Goal: Transaction & Acquisition: Purchase product/service

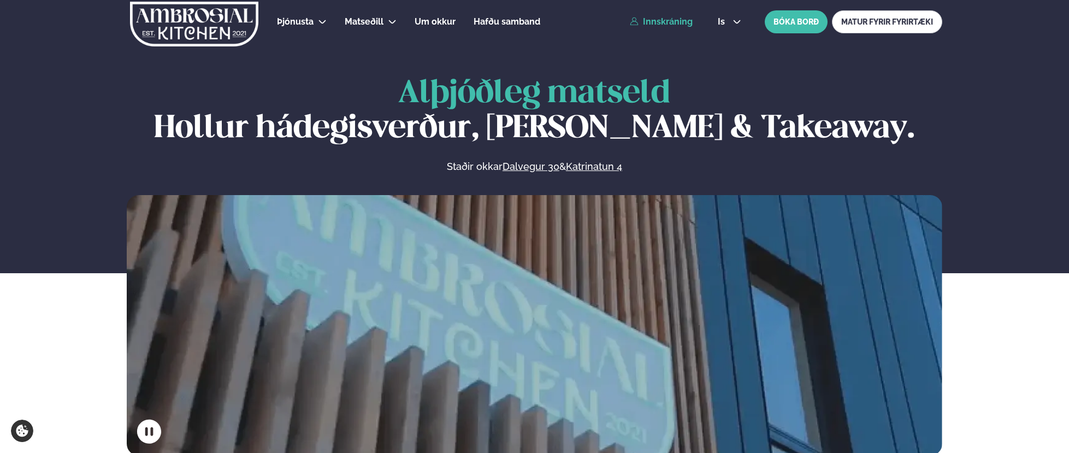
click at [680, 24] on link "Innskráning" at bounding box center [661, 22] width 63 height 10
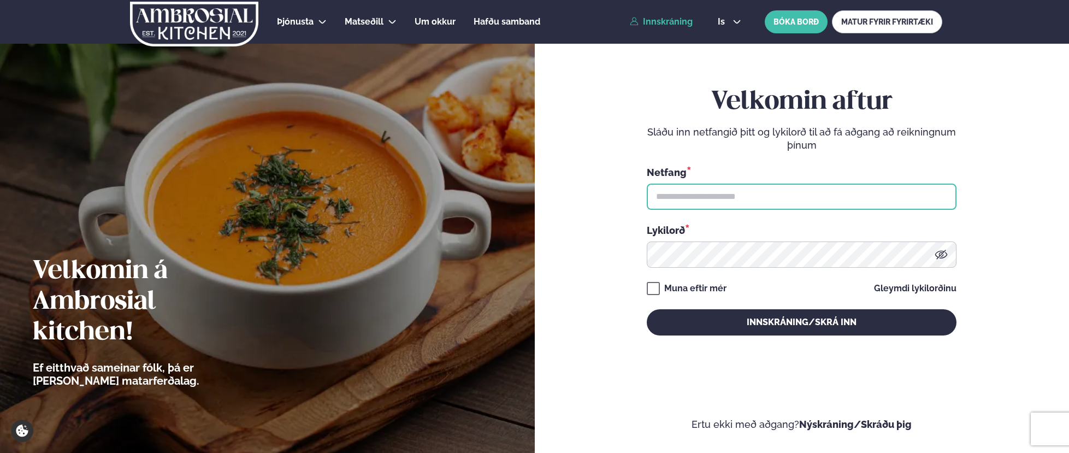
type input "**********"
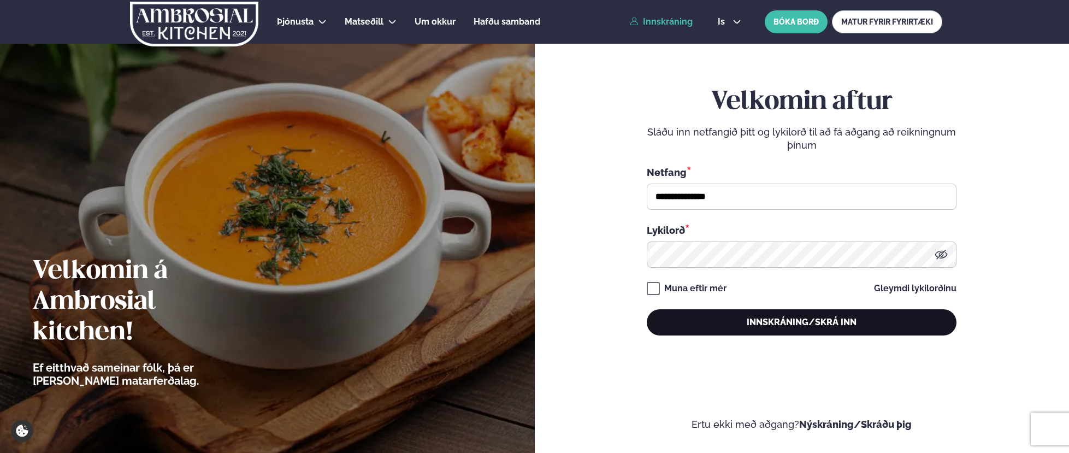
click at [704, 330] on button "Innskráning/Skrá inn" at bounding box center [801, 322] width 310 height 26
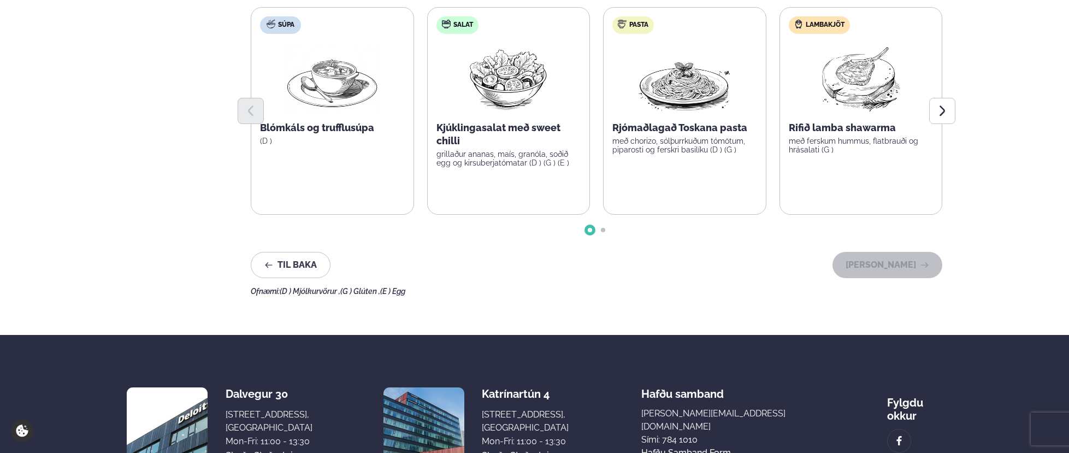
scroll to position [154, 0]
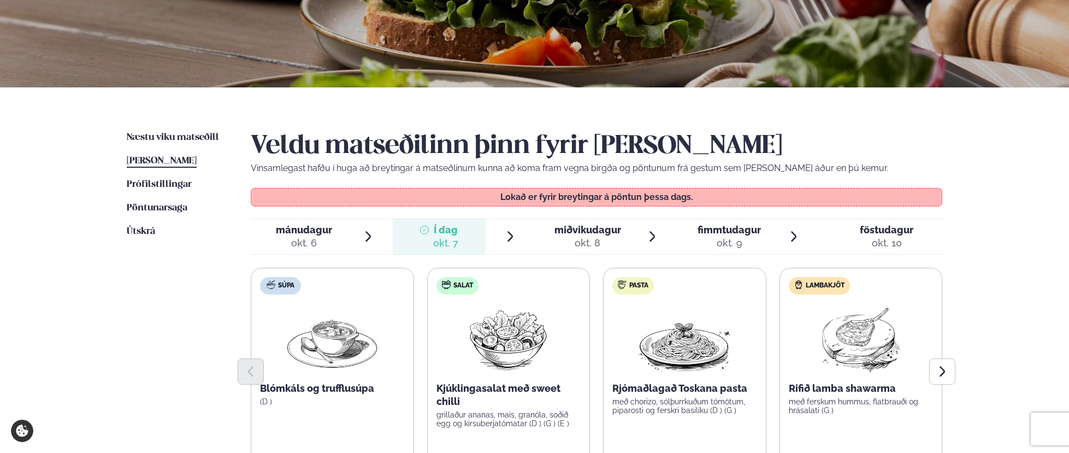
click at [580, 238] on div "okt. 8" at bounding box center [587, 242] width 67 height 13
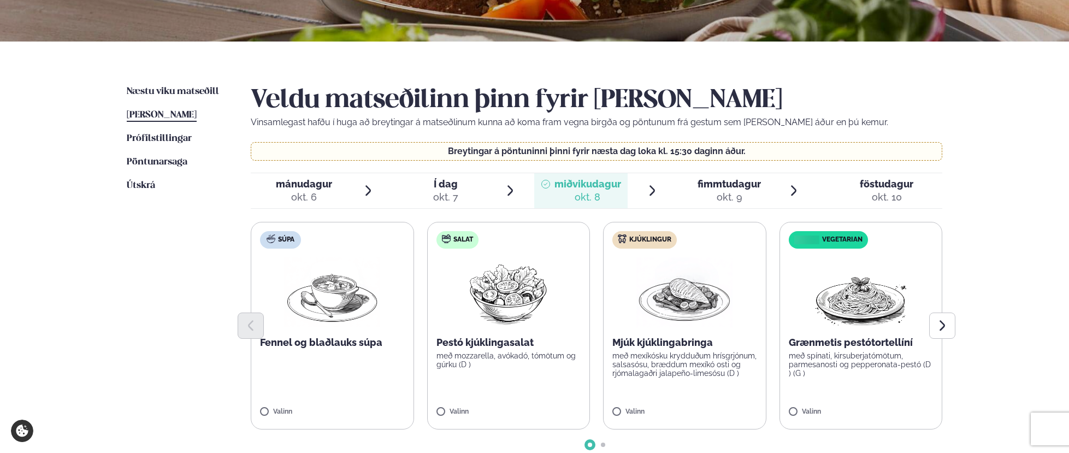
scroll to position [201, 0]
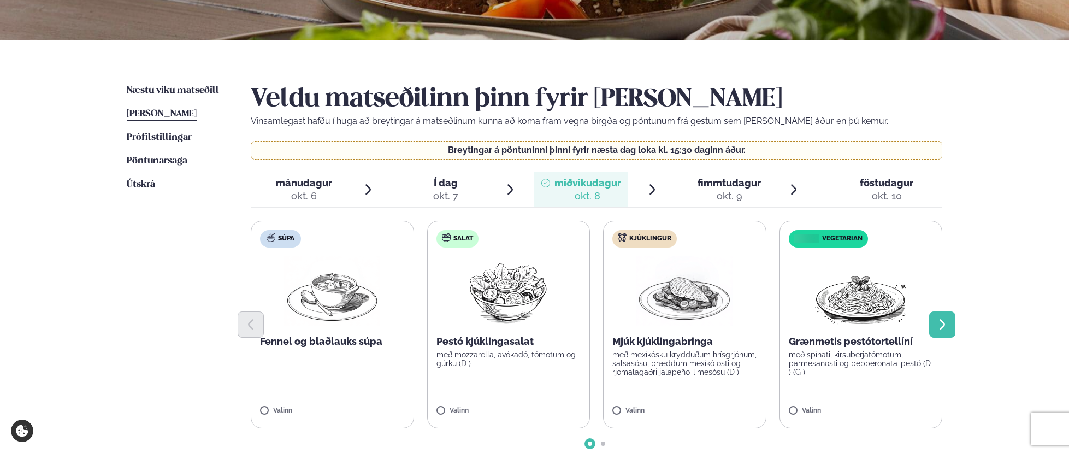
click at [932, 321] on button "Next slide" at bounding box center [942, 324] width 26 height 26
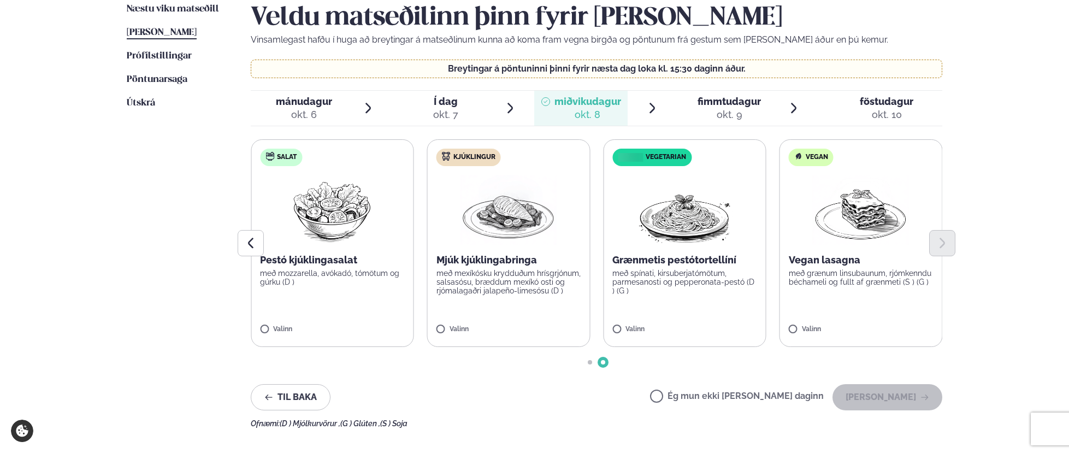
scroll to position [284, 0]
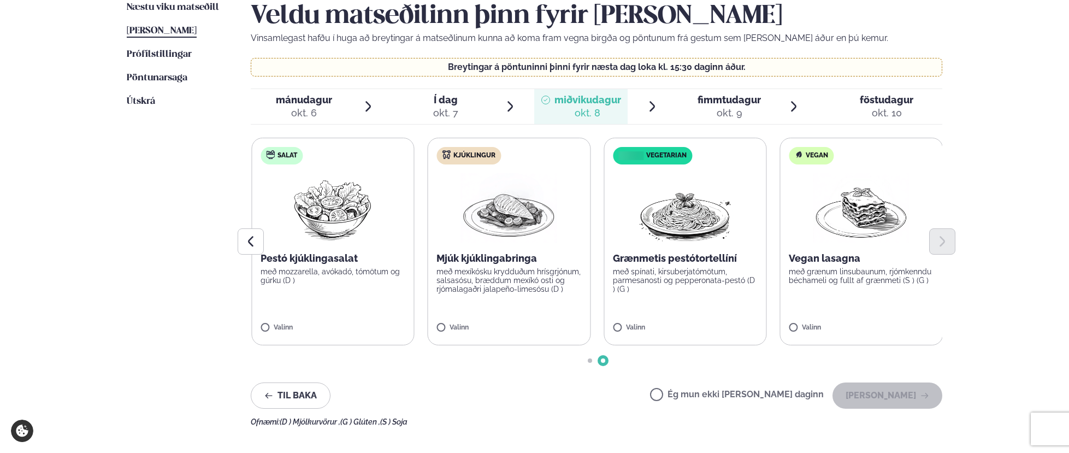
click at [793, 321] on label "Vegan Vegan lasagna með grænum linsubaunum, rjómkenndu béchameli og fullt af gr…" at bounding box center [860, 241] width 163 height 207
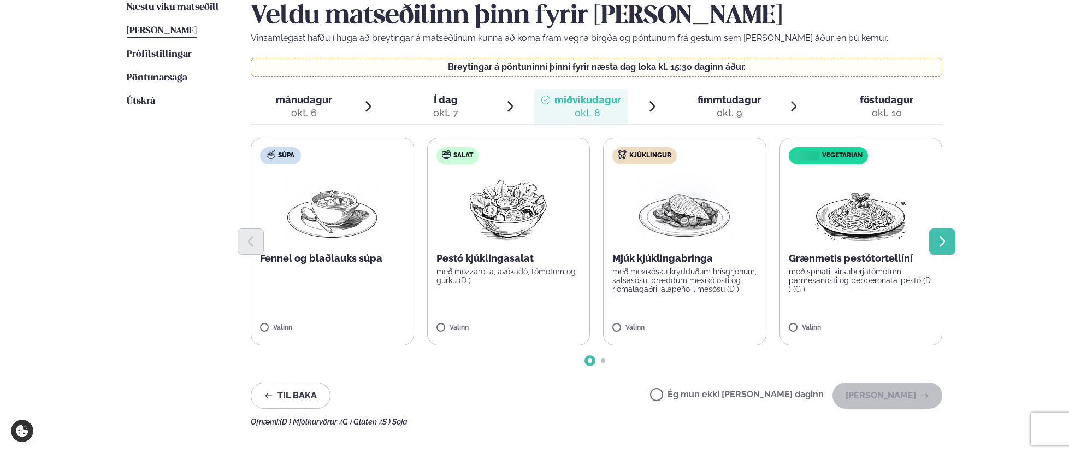
click at [953, 232] on button "Next slide" at bounding box center [942, 241] width 26 height 26
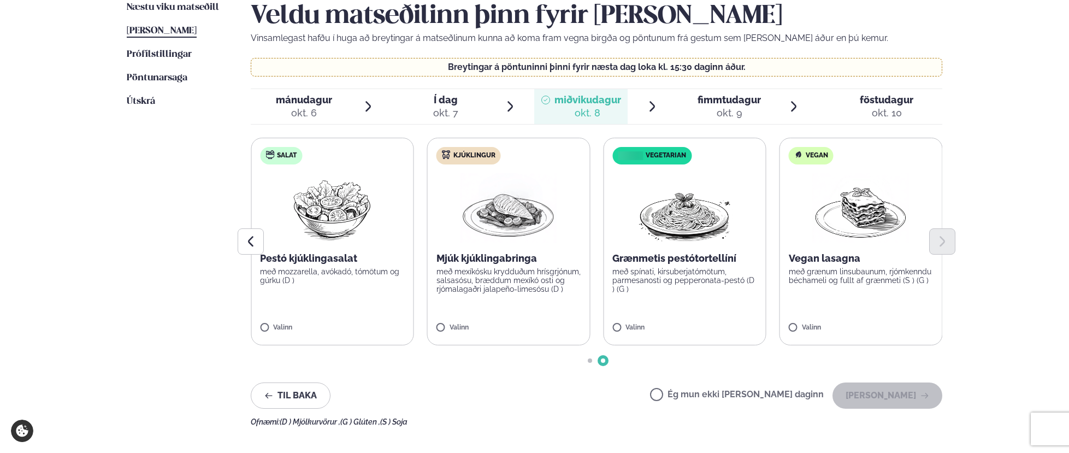
click at [825, 201] on img at bounding box center [860, 208] width 96 height 70
click at [910, 387] on button "[PERSON_NAME]" at bounding box center [887, 395] width 110 height 26
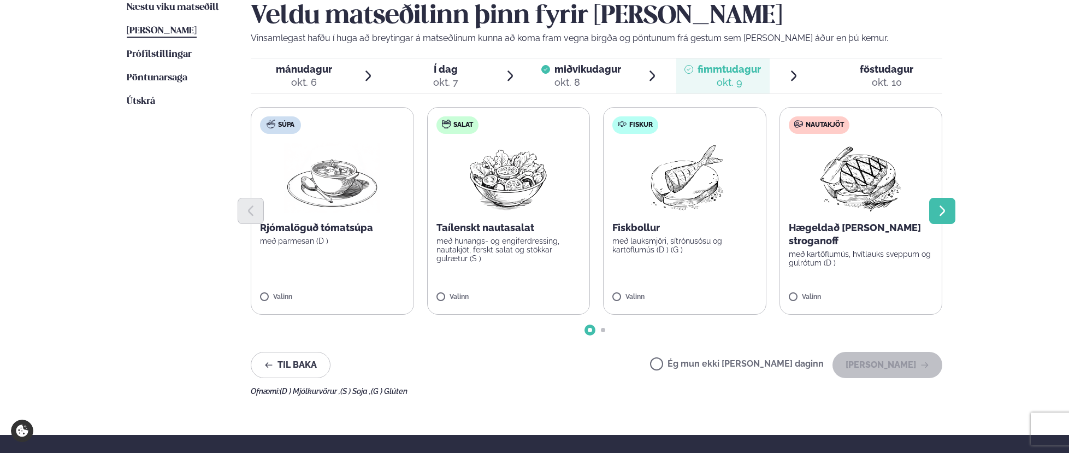
click at [938, 209] on icon "Next slide" at bounding box center [941, 210] width 13 height 13
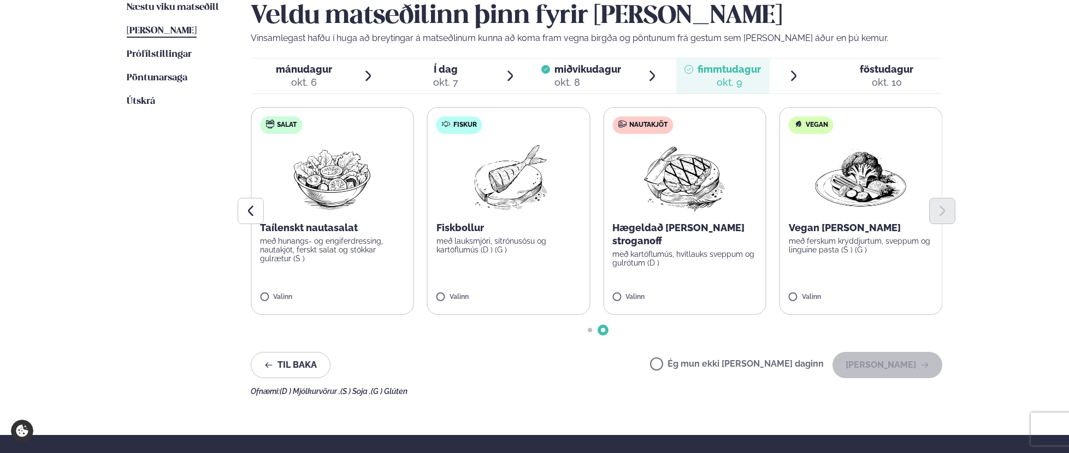
click at [681, 205] on div at bounding box center [596, 211] width 691 height 26
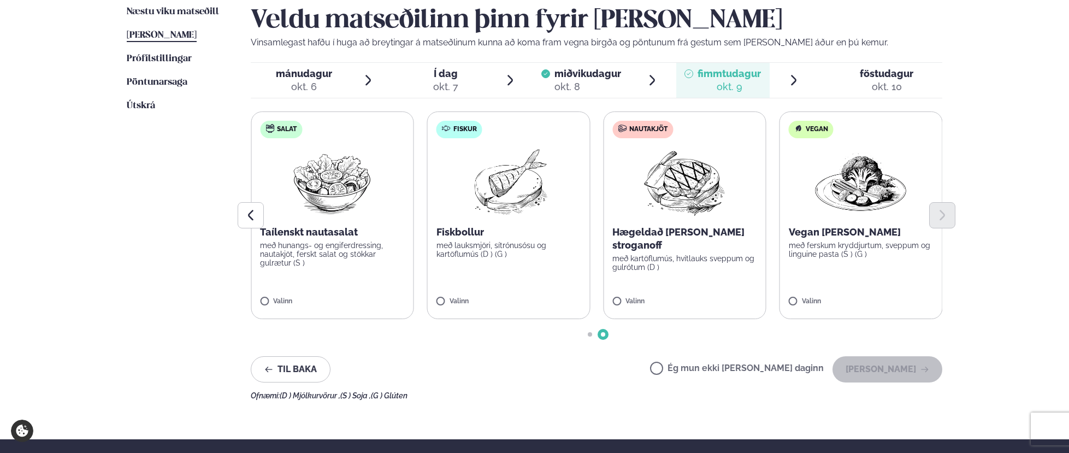
click at [680, 177] on img at bounding box center [684, 182] width 97 height 70
click at [932, 373] on button "[PERSON_NAME]" at bounding box center [887, 369] width 110 height 26
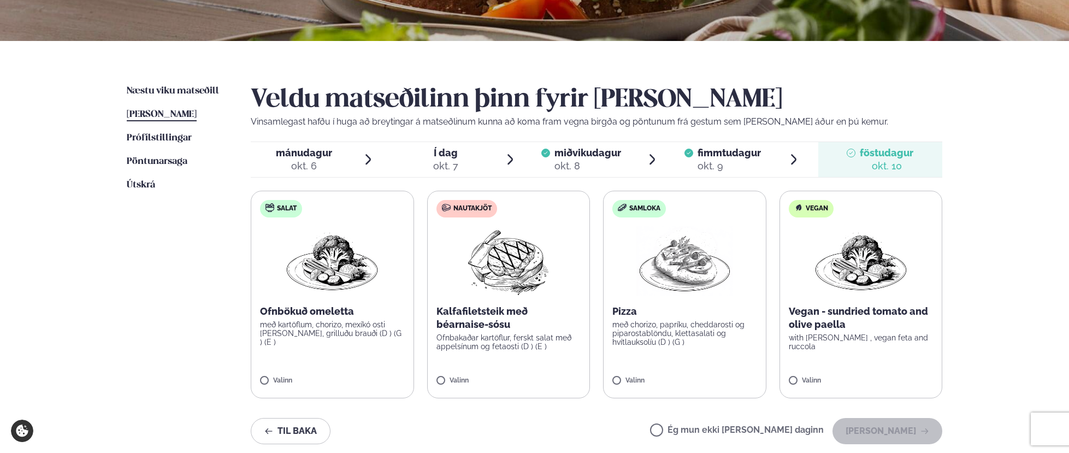
scroll to position [188, 0]
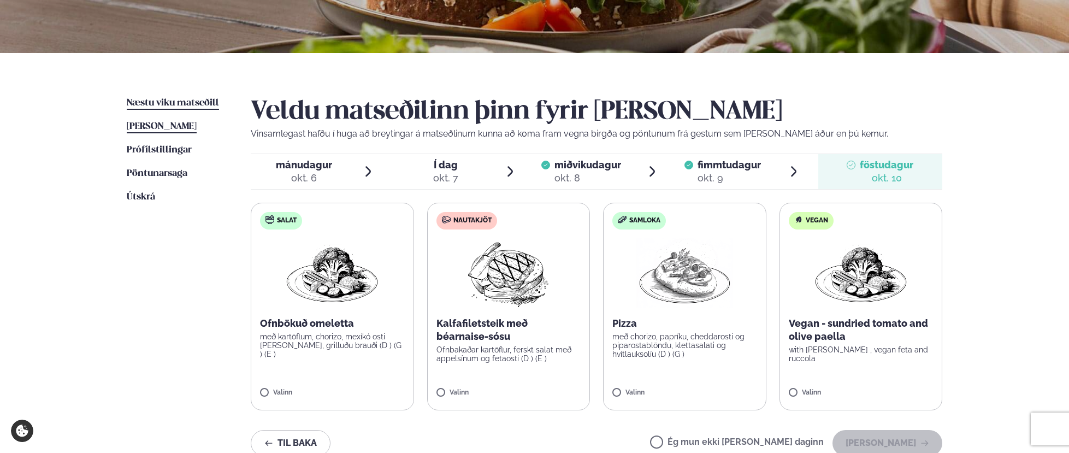
click at [157, 102] on span "Næstu viku matseðill" at bounding box center [173, 102] width 92 height 9
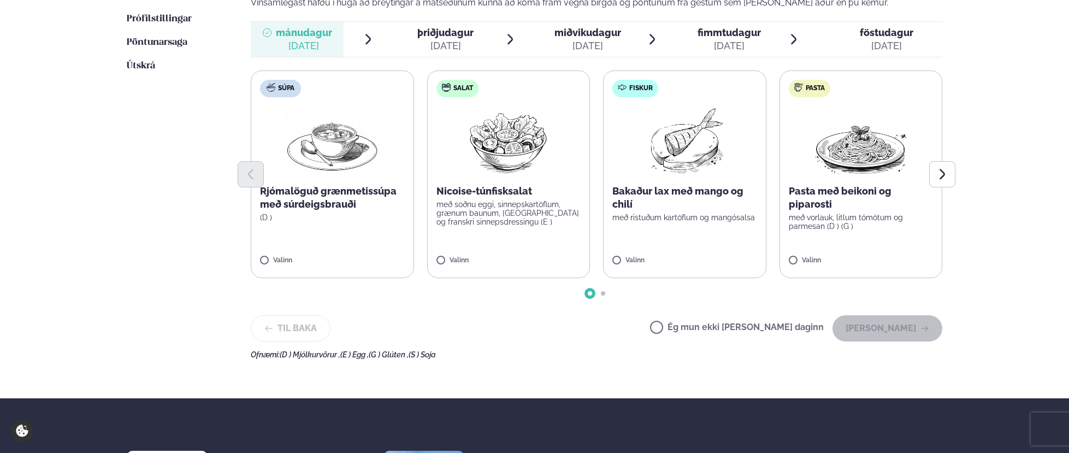
scroll to position [423, 0]
